Goal: Information Seeking & Learning: Learn about a topic

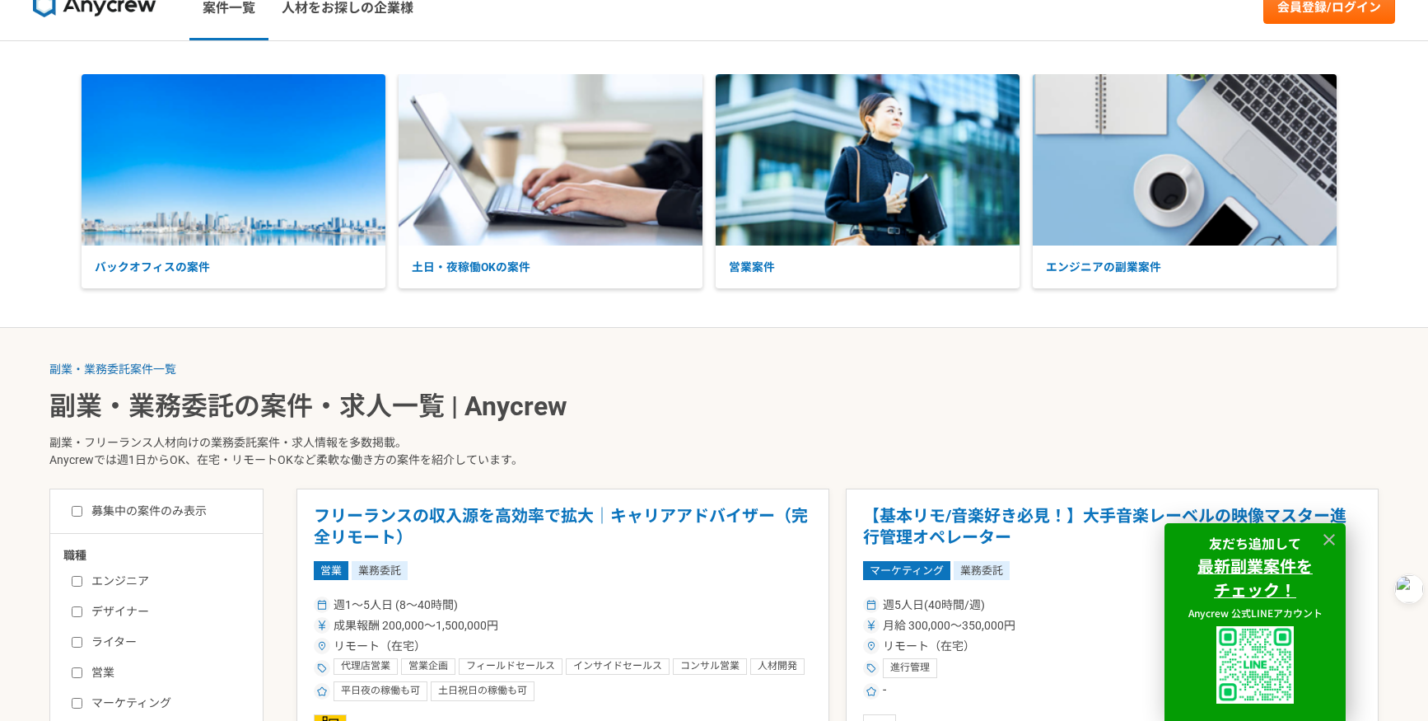
scroll to position [246, 0]
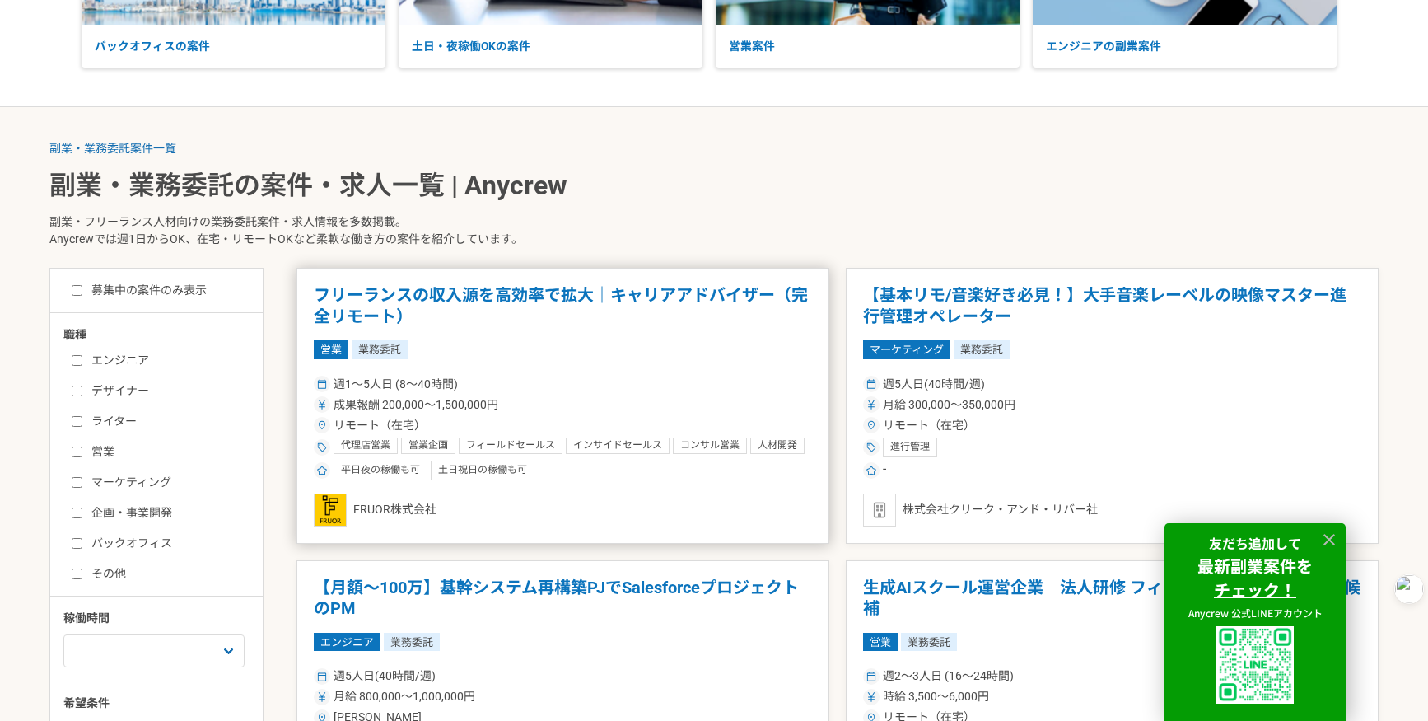
click at [439, 296] on h1 "フリーランスの収入源を高効率で拡大｜キャリアアドバイザー（完全リモート）" at bounding box center [563, 306] width 498 height 42
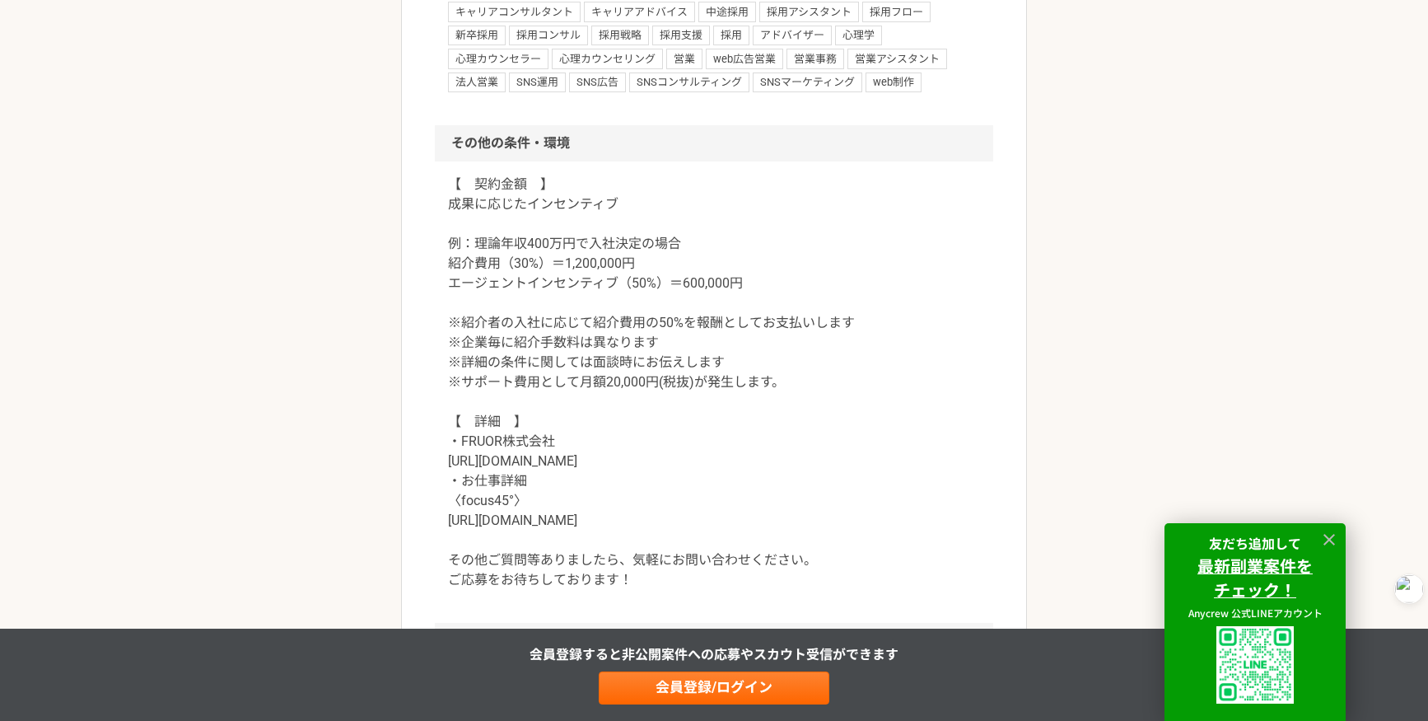
scroll to position [1475, 0]
drag, startPoint x: 626, startPoint y: 516, endPoint x: 480, endPoint y: 506, distance: 146.1
click at [454, 523] on p "【　契約金額　】 成果に応じたインセンティブ 例：理論年収400万円で入社決定の場合 紹介費用（30%）＝1,200,000円 エージェントインセンティブ（5…" at bounding box center [714, 379] width 532 height 415
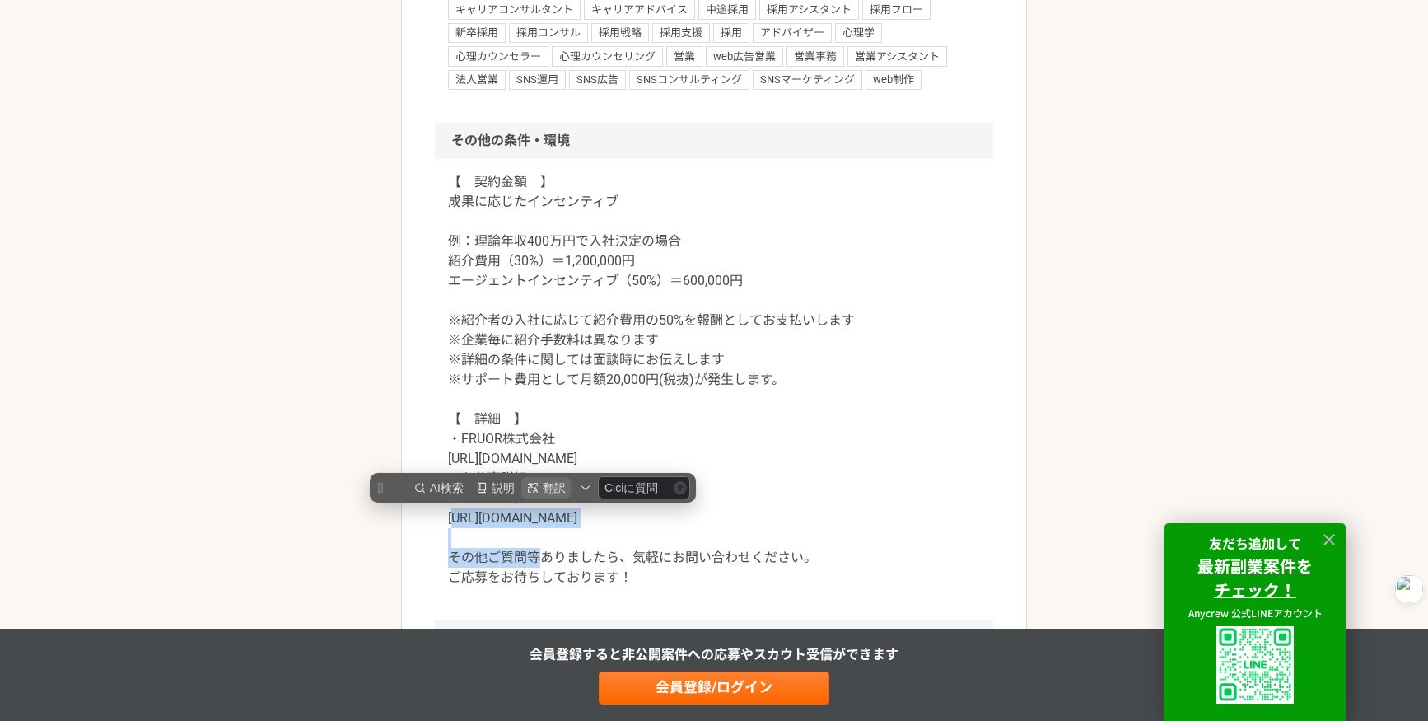
scroll to position [0, 0]
click at [580, 457] on p "【　契約金額　】 成果に応じたインセンティブ 例：理論年収400万円で入社決定の場合 紹介費用（30%）＝1,200,000円 エージェントインセンティブ（5…" at bounding box center [714, 379] width 532 height 415
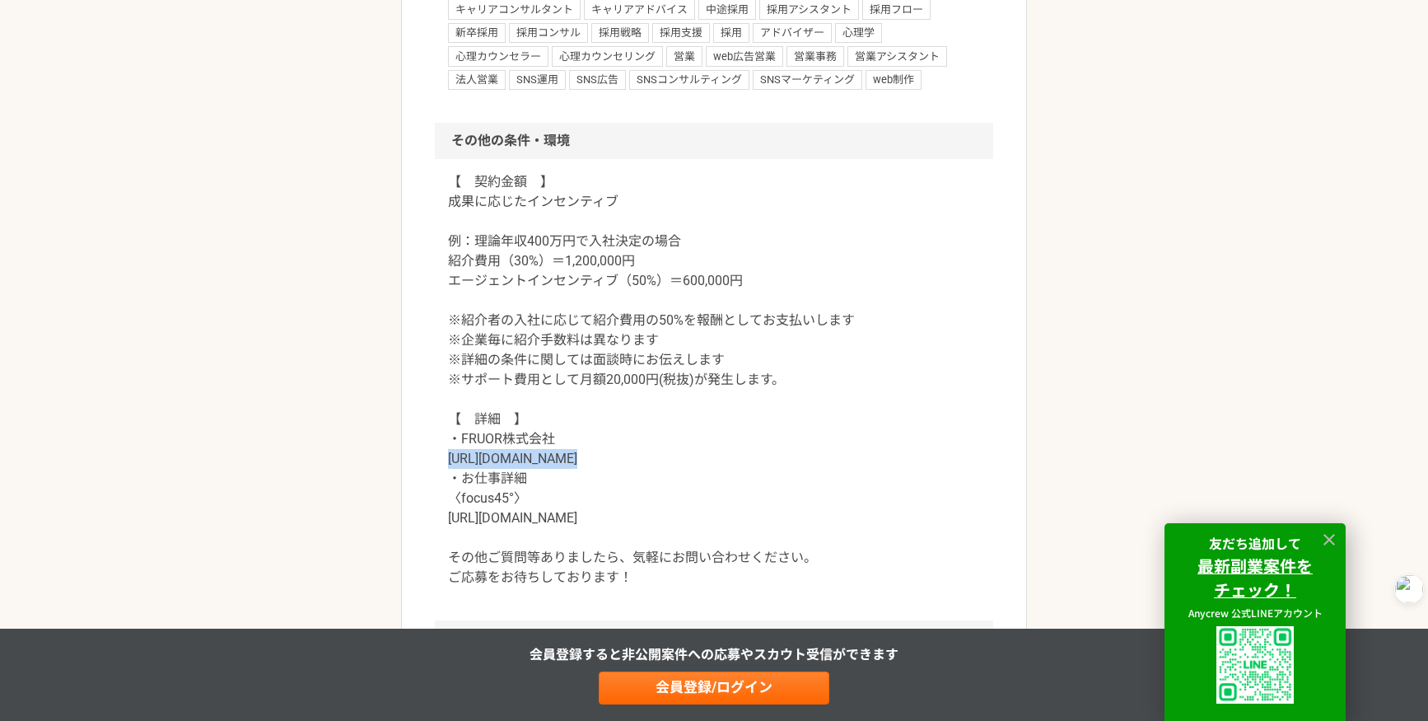
drag, startPoint x: 554, startPoint y: 460, endPoint x: 460, endPoint y: 463, distance: 93.1
click at [437, 461] on div "【　契約金額　】 成果に応じたインセンティブ 例：理論年収400万円で入社決定の場合 紹介費用（30%）＝1,200,000円 エージェントインセンティブ（5…" at bounding box center [714, 389] width 558 height 461
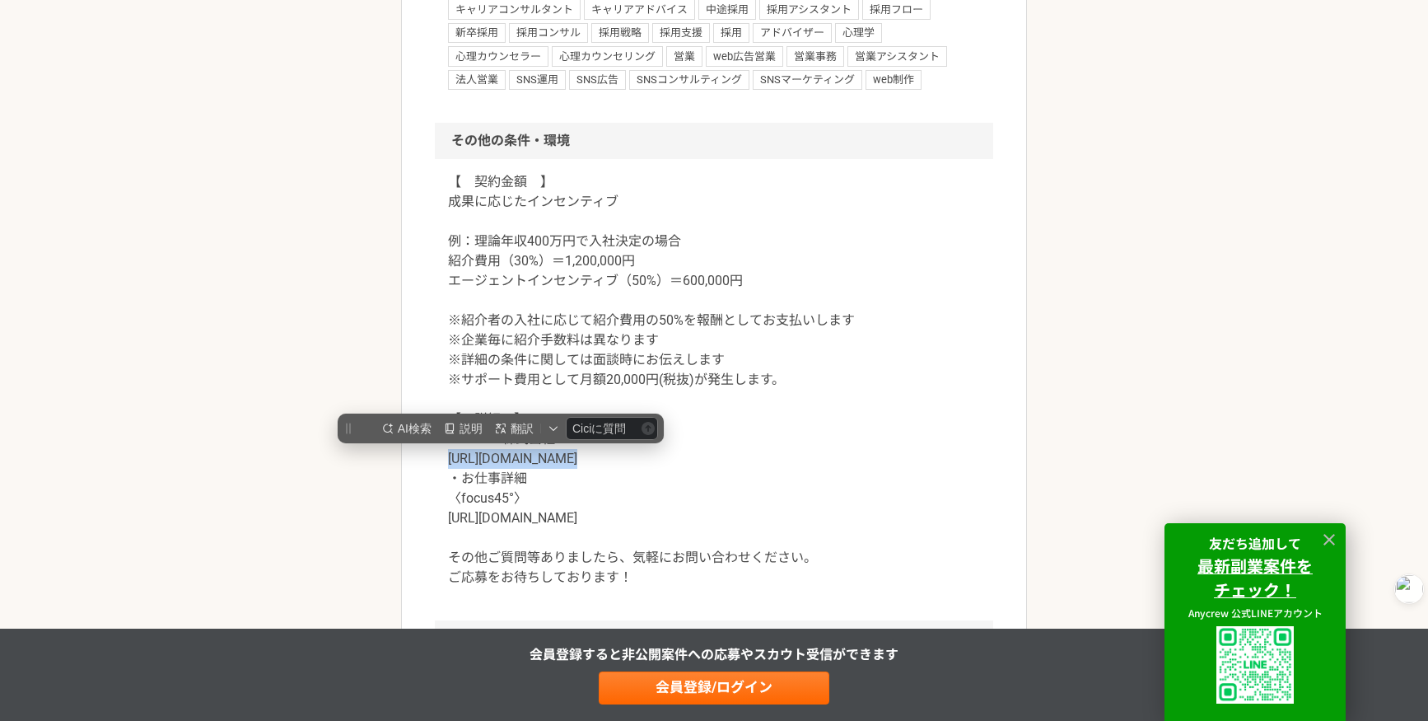
copy p "[URL][DOMAIN_NAME]"
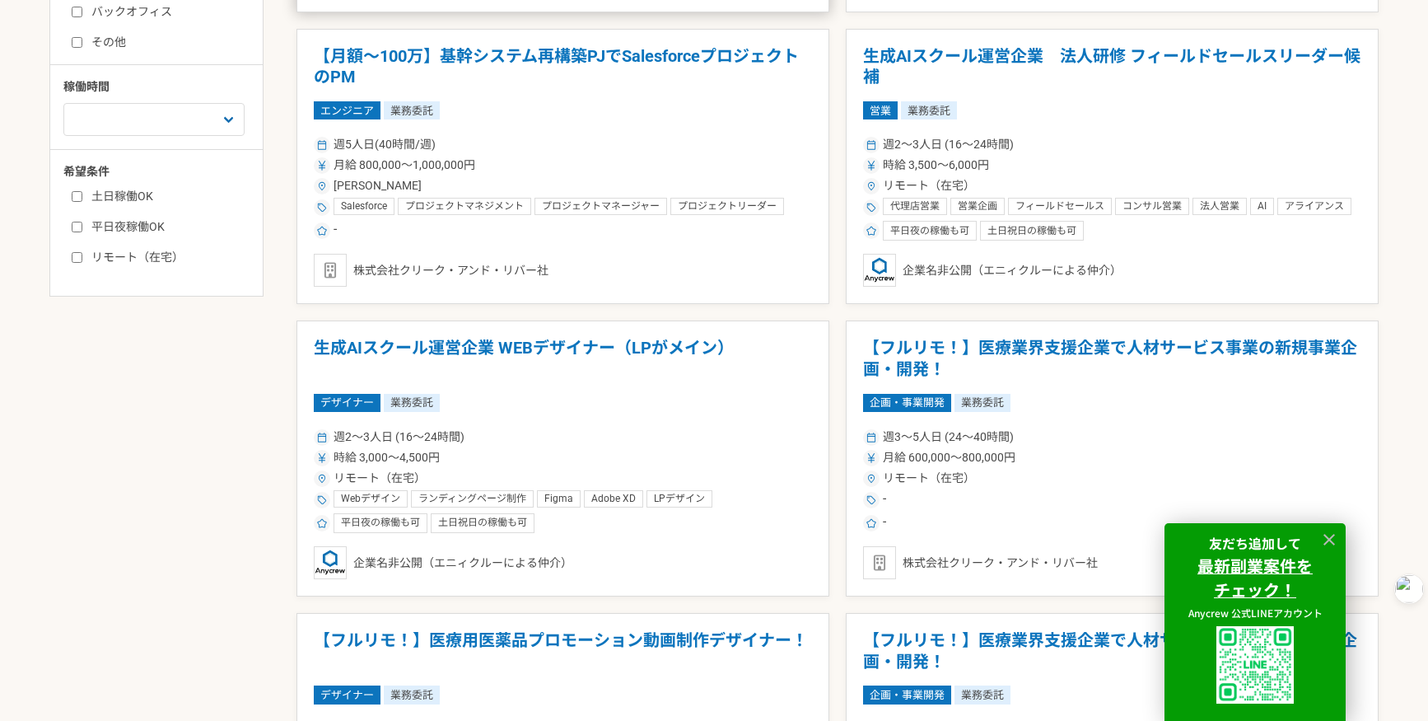
scroll to position [855, 0]
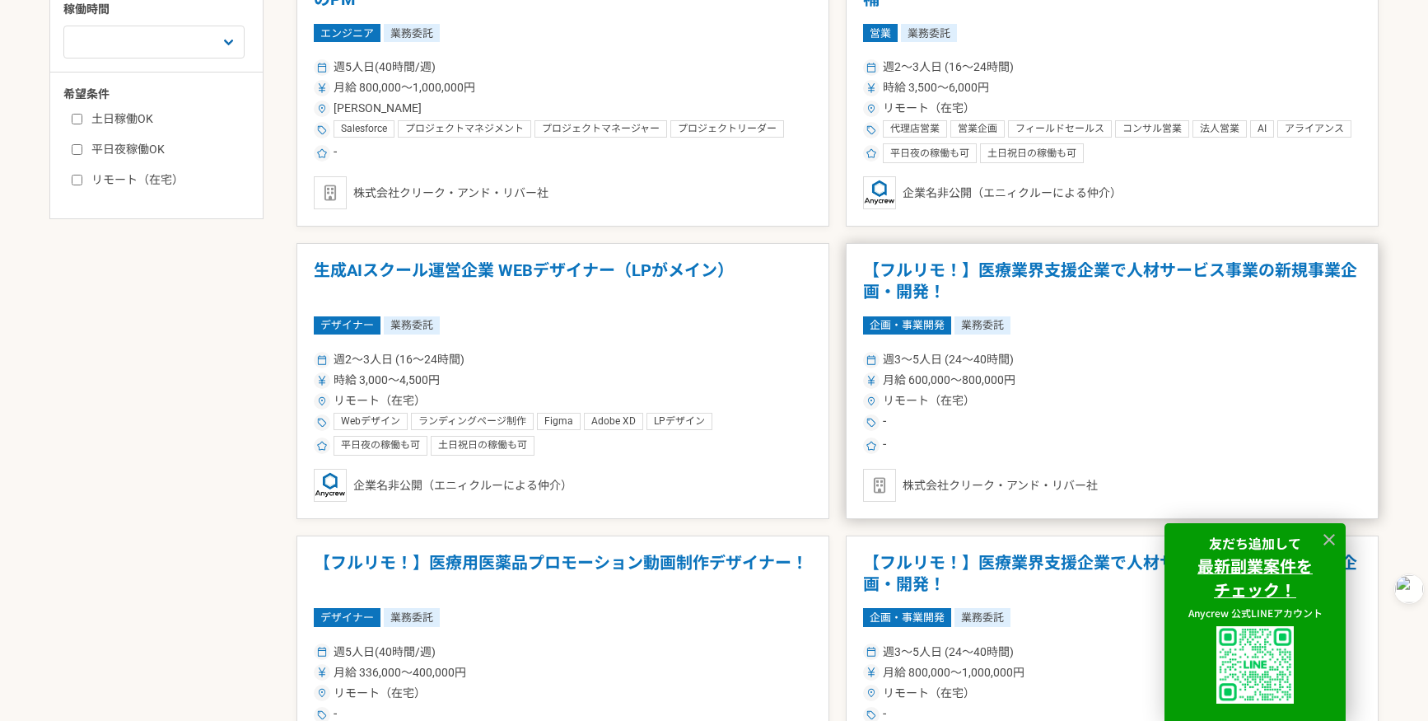
click at [1104, 270] on h1 "【フルリモ！】医療業界支援企業で人材サービス事業の新規事業企画・開発！" at bounding box center [1112, 281] width 498 height 42
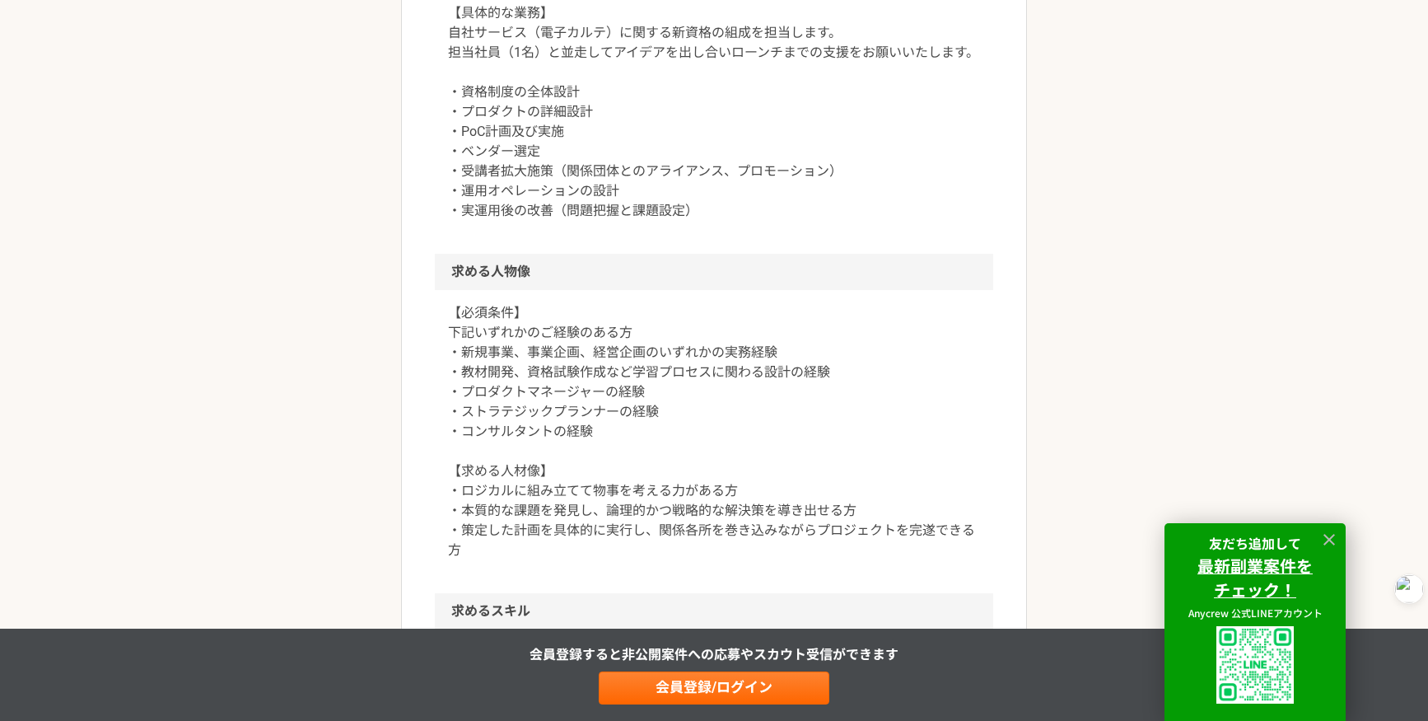
scroll to position [808, 0]
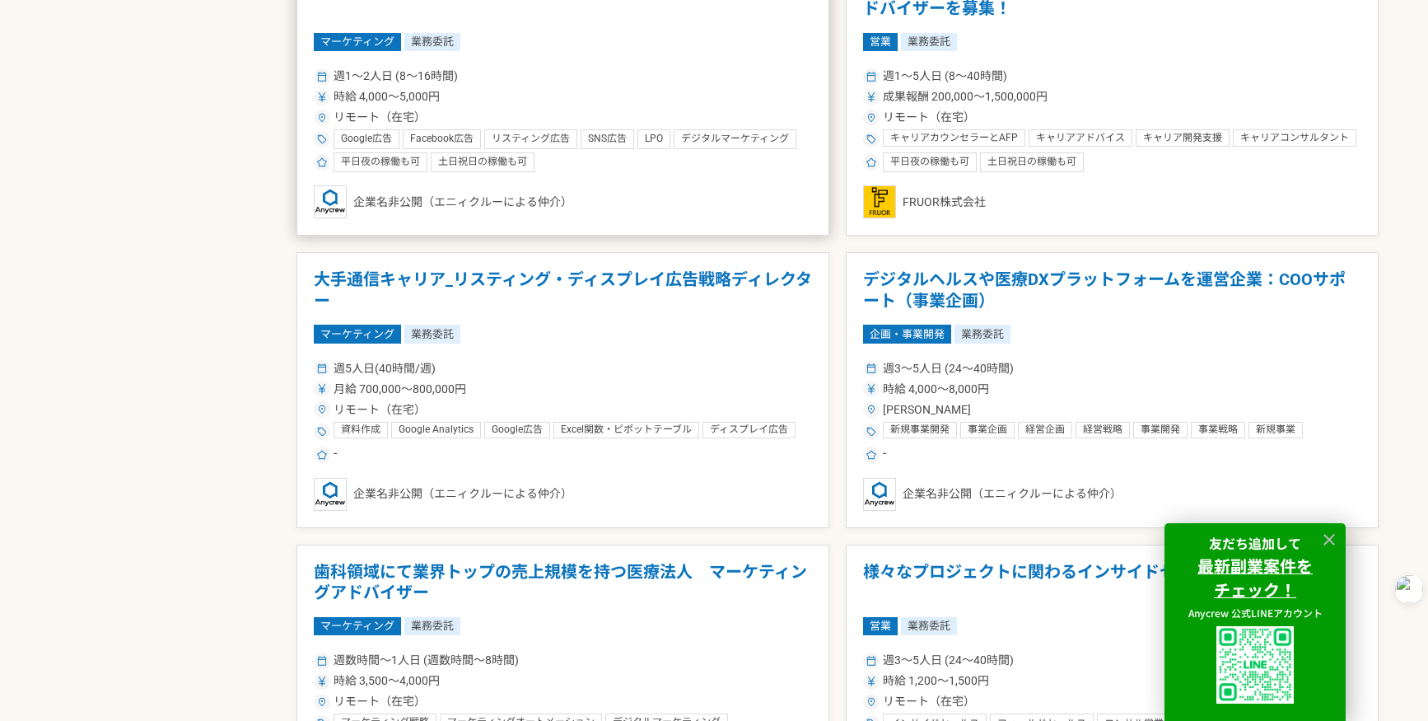
scroll to position [2954, 0]
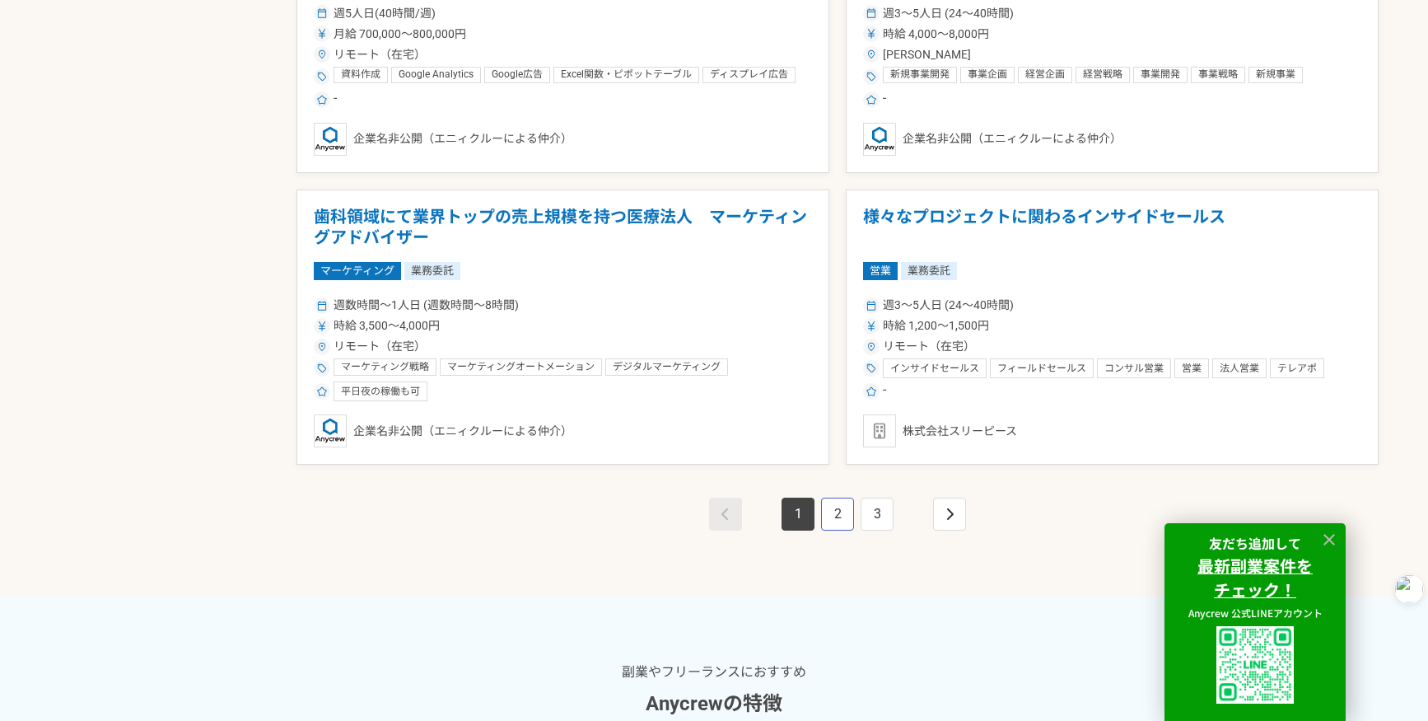
click at [839, 521] on link "2" at bounding box center [837, 514] width 33 height 33
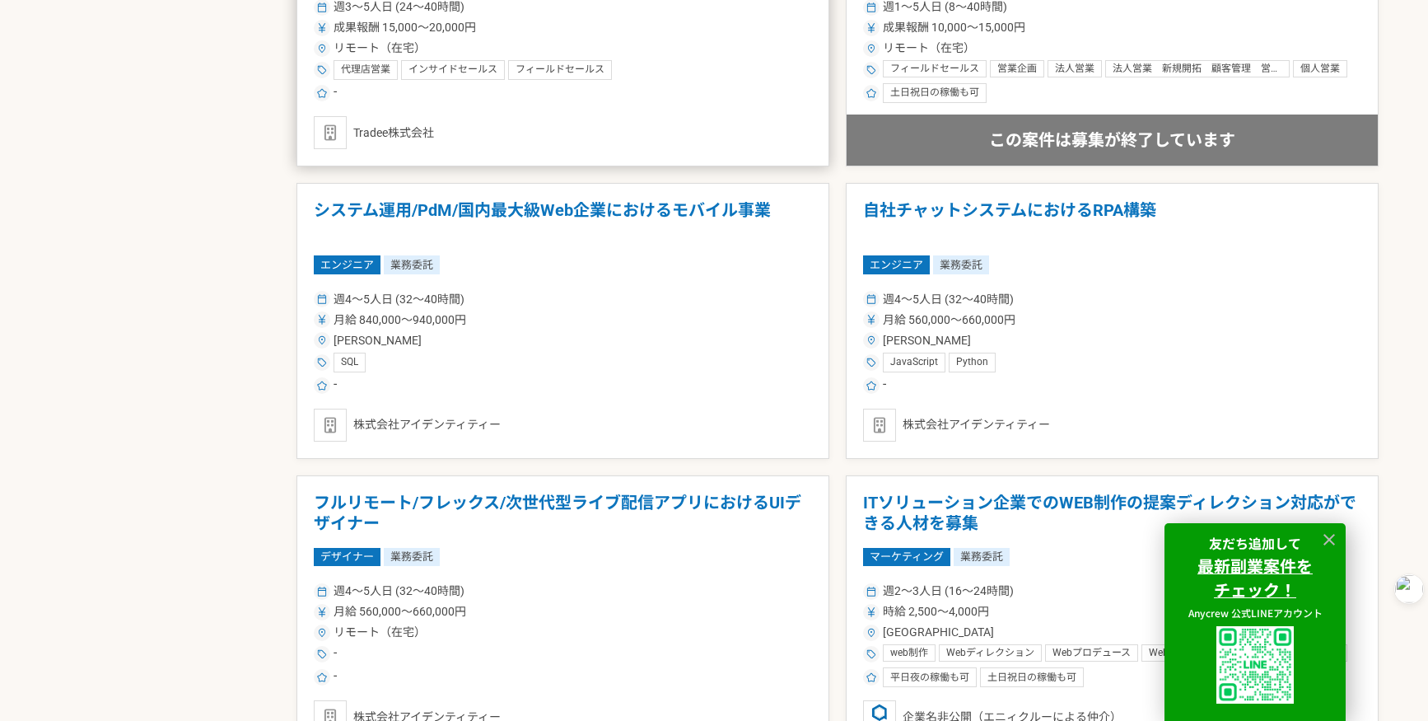
scroll to position [2909, 0]
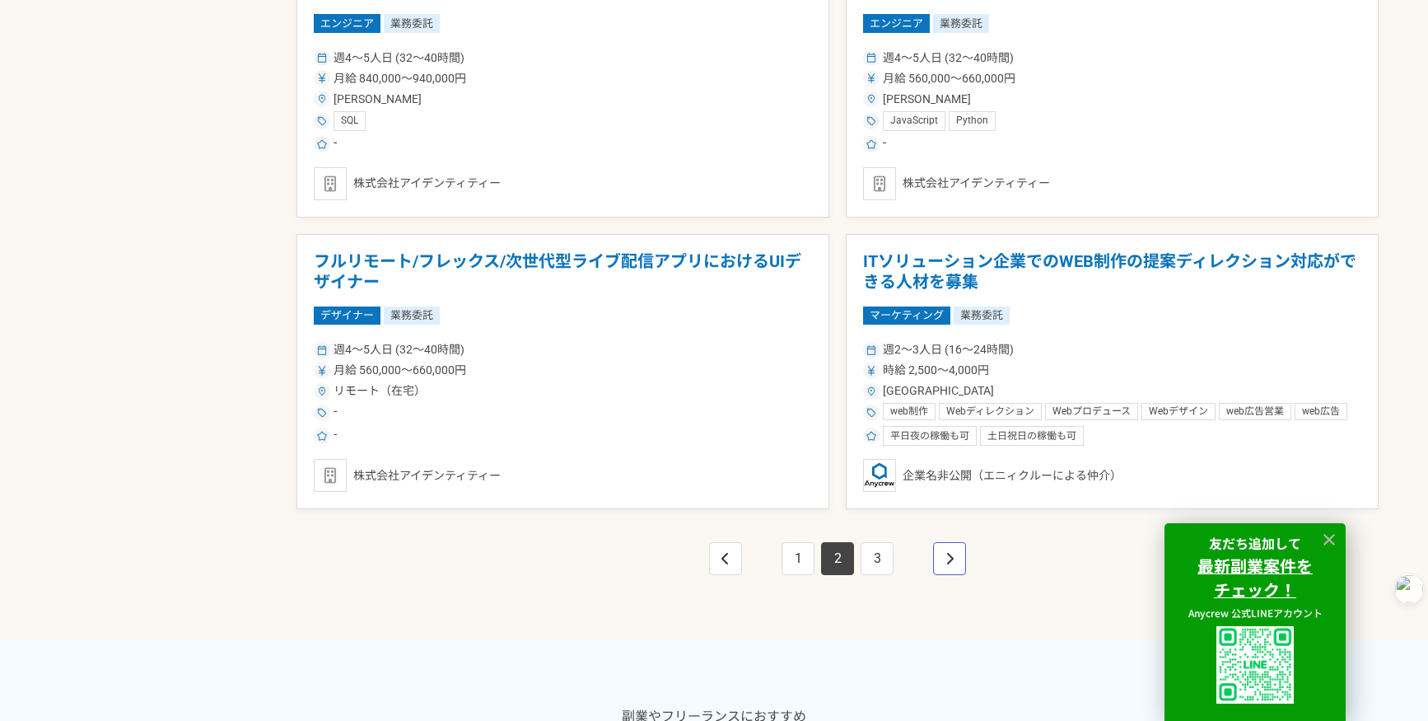
click at [943, 558] on link "pagination" at bounding box center [949, 558] width 33 height 33
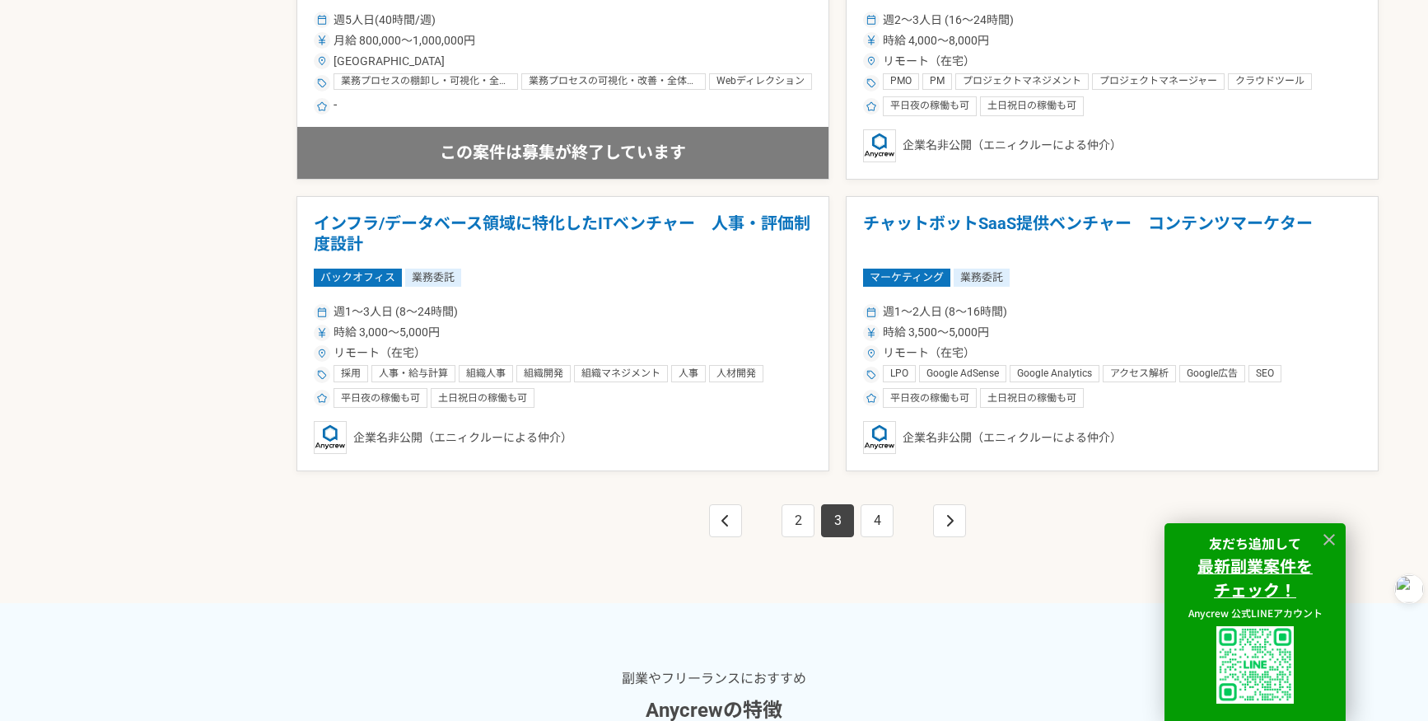
scroll to position [2964, 0]
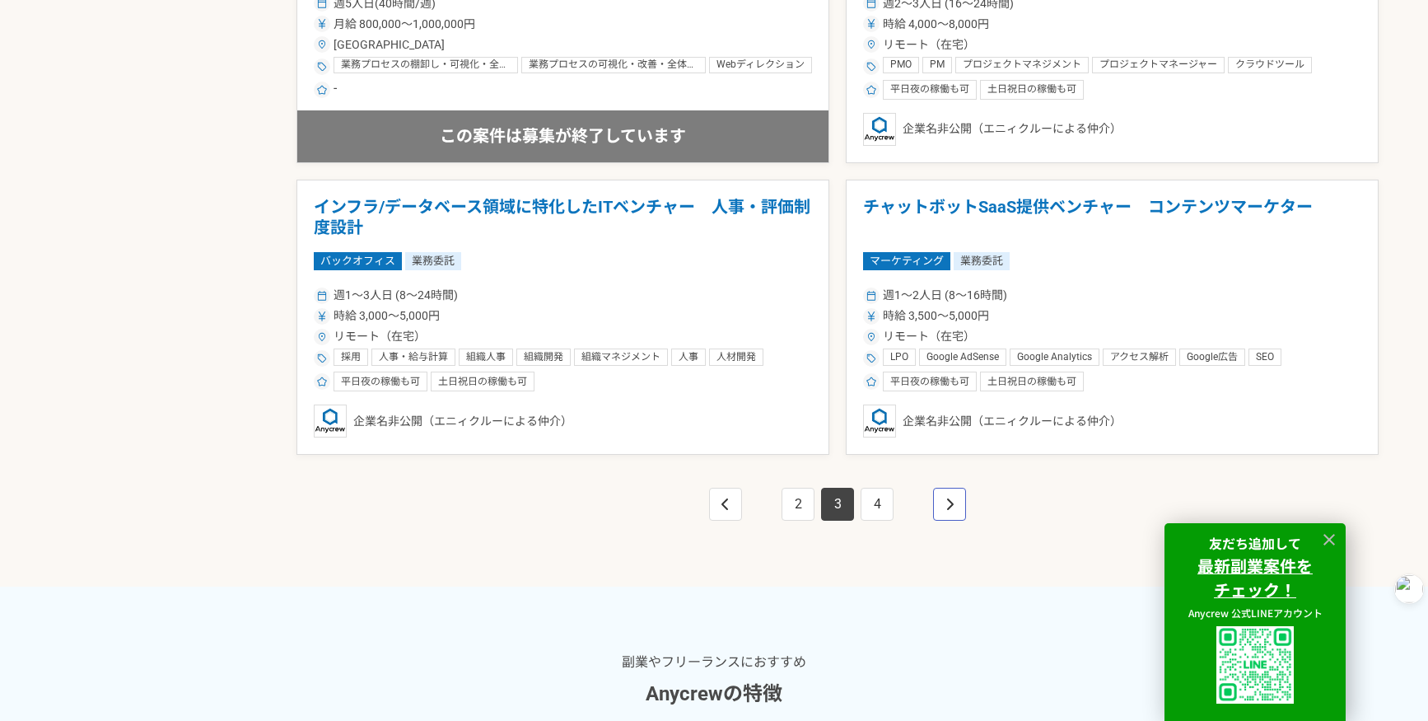
click at [938, 507] on link "pagination" at bounding box center [949, 504] width 33 height 33
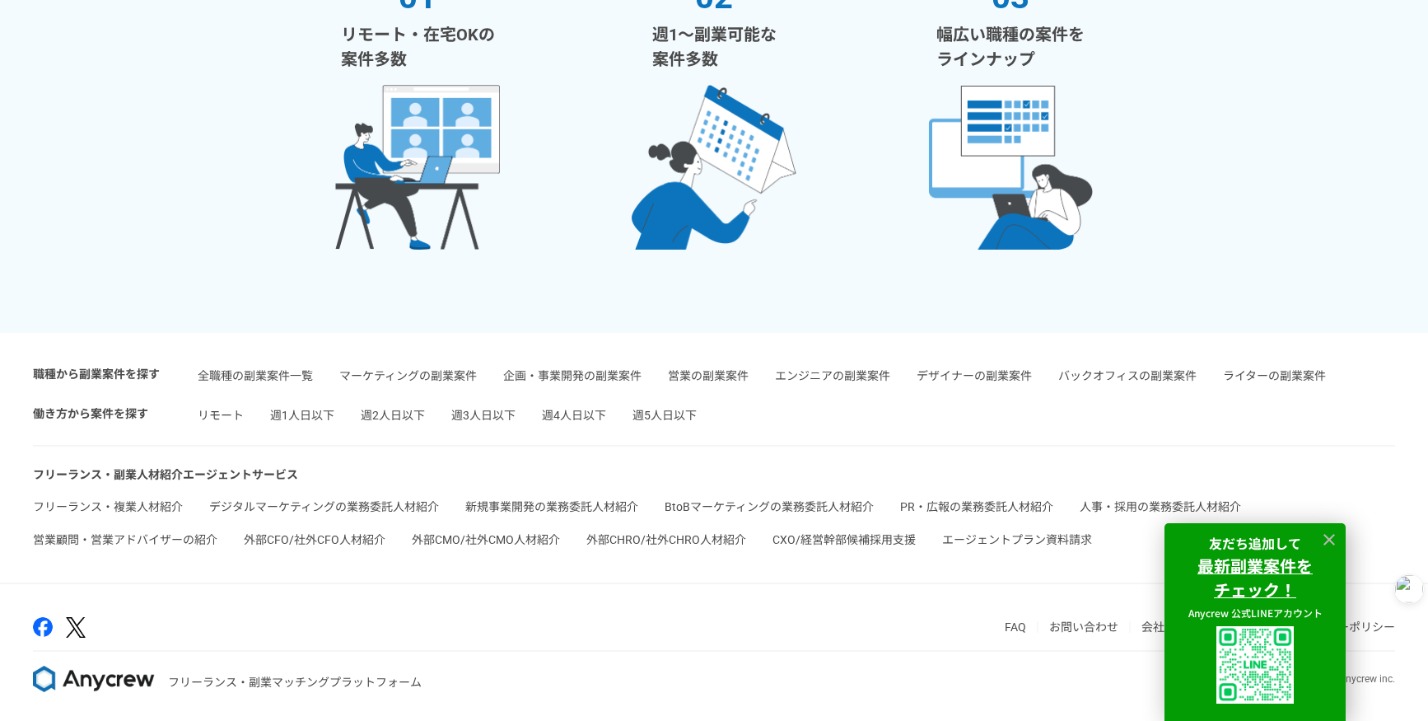
scroll to position [2447, 0]
